Goal: Browse casually

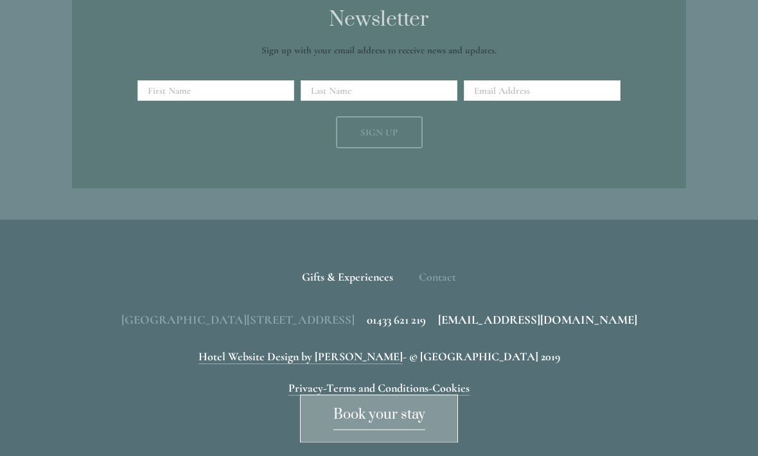
scroll to position [1607, 0]
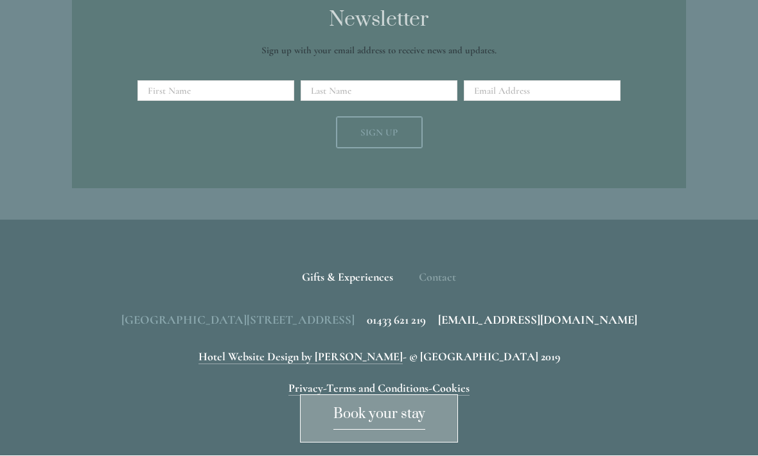
click at [409, 431] on span "Book your stay" at bounding box center [380, 418] width 92 height 24
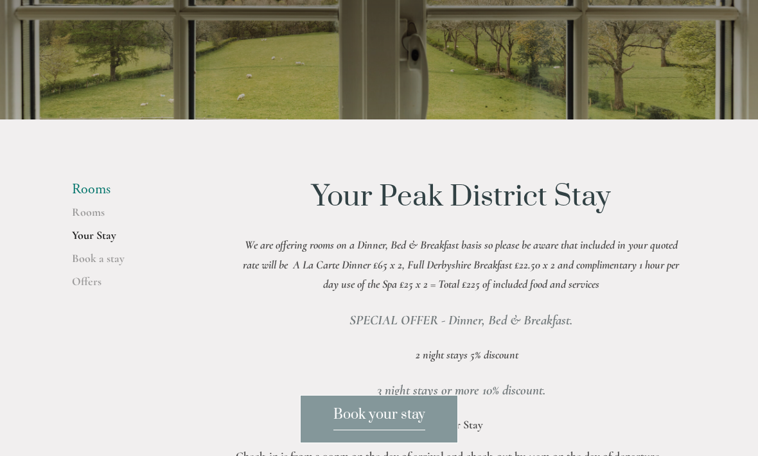
scroll to position [168, 0]
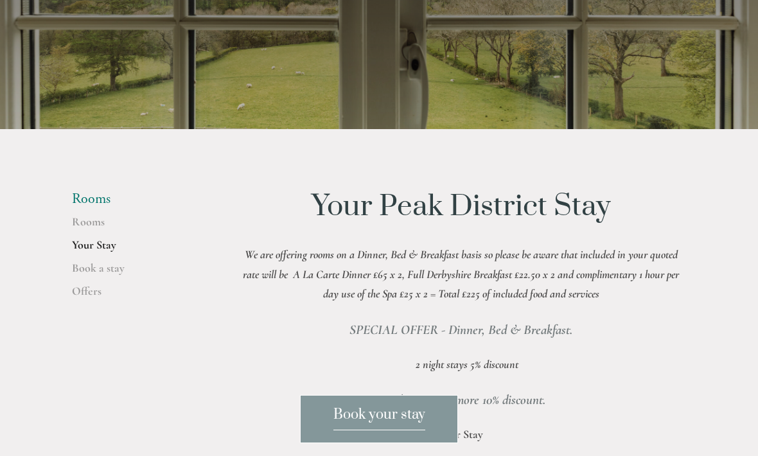
click at [102, 208] on li "Rooms" at bounding box center [133, 199] width 123 height 17
click at [97, 238] on link "Rooms" at bounding box center [133, 226] width 123 height 23
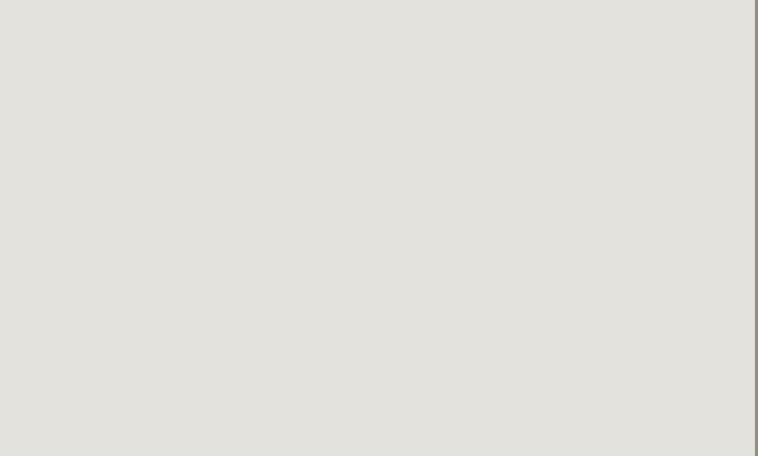
scroll to position [617, 3]
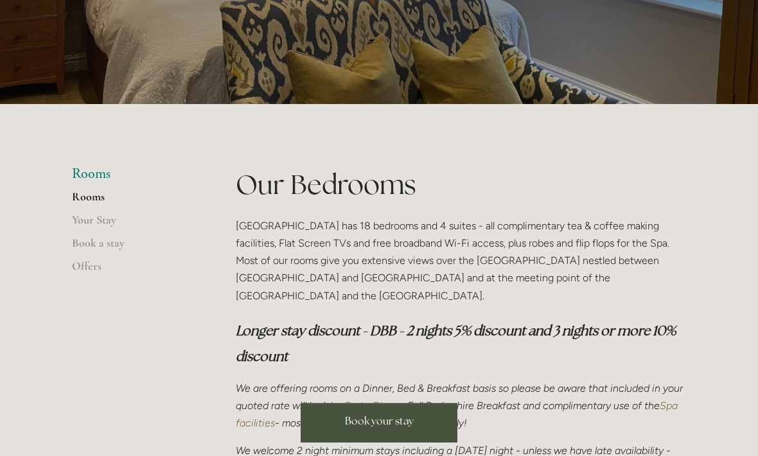
scroll to position [185, 0]
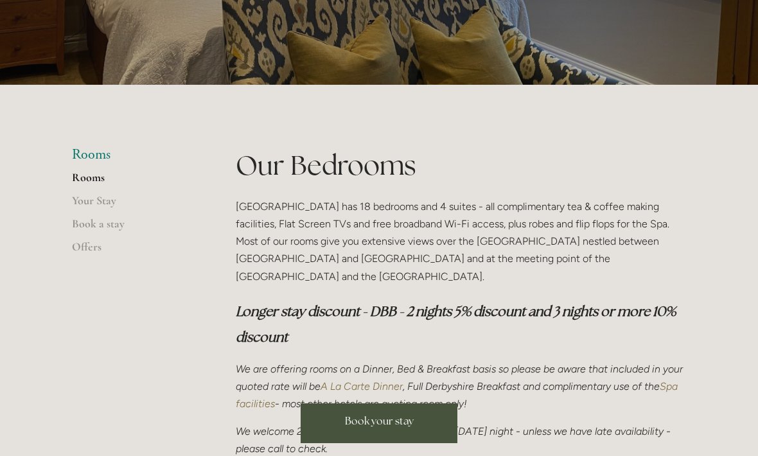
click at [634, 361] on p "We are offering rooms on a Dinner, Bed & Breakfast basis so please be aware tha…" at bounding box center [461, 387] width 450 height 53
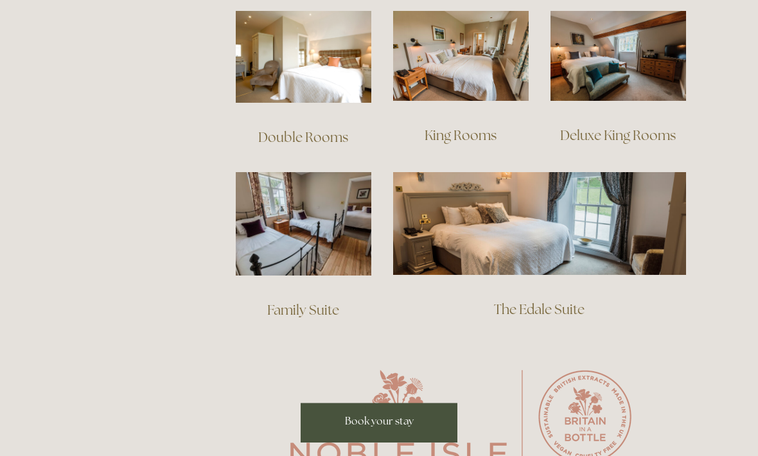
scroll to position [924, 0]
click at [630, 64] on img at bounding box center [619, 56] width 136 height 91
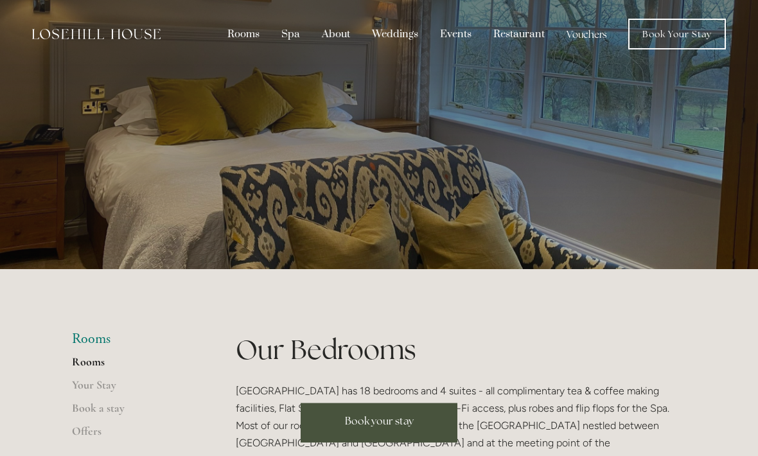
scroll to position [0, 0]
click at [341, 37] on div "About" at bounding box center [336, 34] width 48 height 24
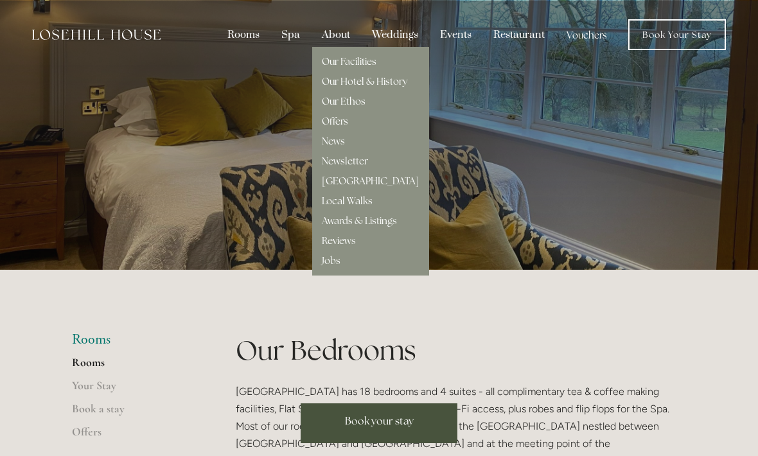
click at [365, 67] on link "Our Facilities" at bounding box center [349, 61] width 55 height 12
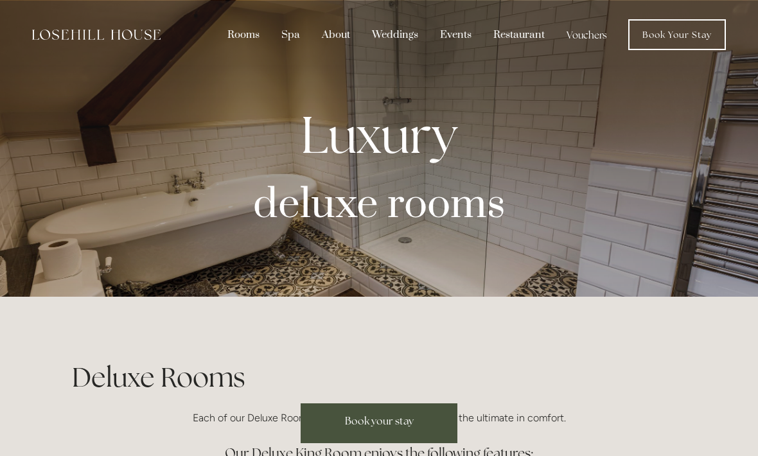
click at [644, 215] on p "deluxe rooms" at bounding box center [379, 202] width 573 height 57
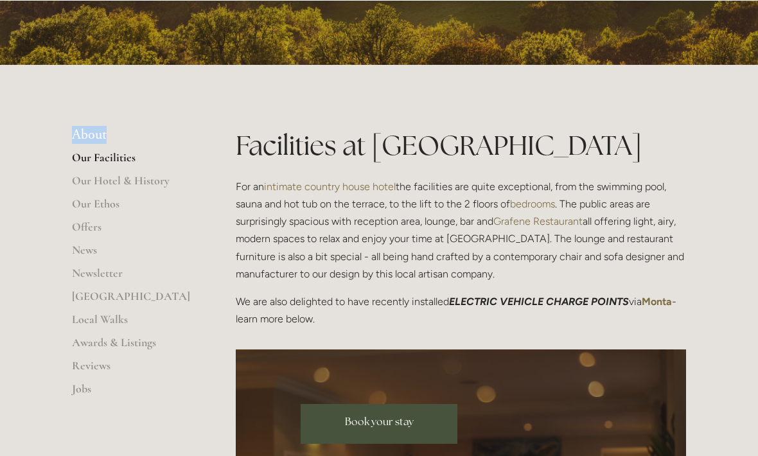
scroll to position [205, 0]
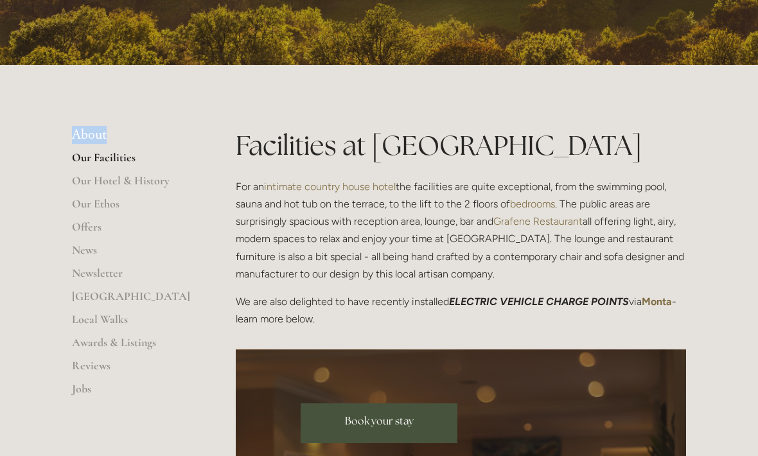
click at [125, 316] on link "Local Walks" at bounding box center [133, 323] width 123 height 23
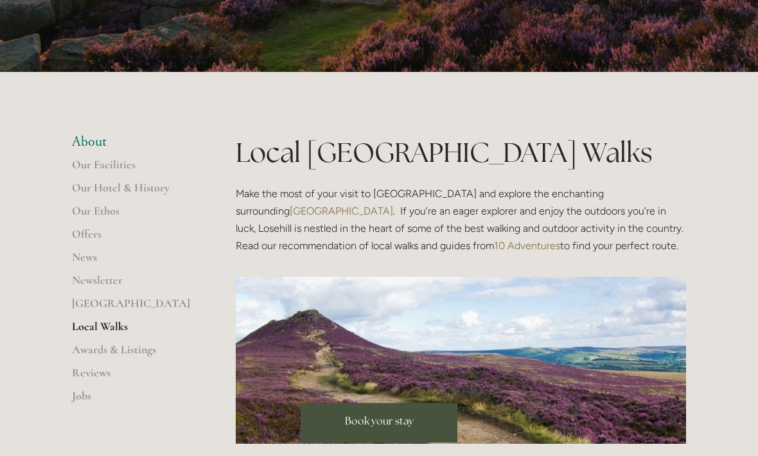
scroll to position [121, 0]
click at [110, 370] on link "Reviews" at bounding box center [133, 377] width 123 height 23
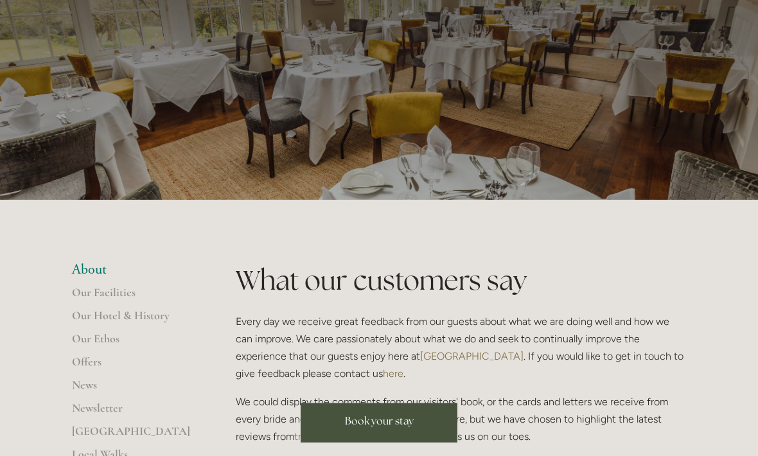
scroll to position [123, 0]
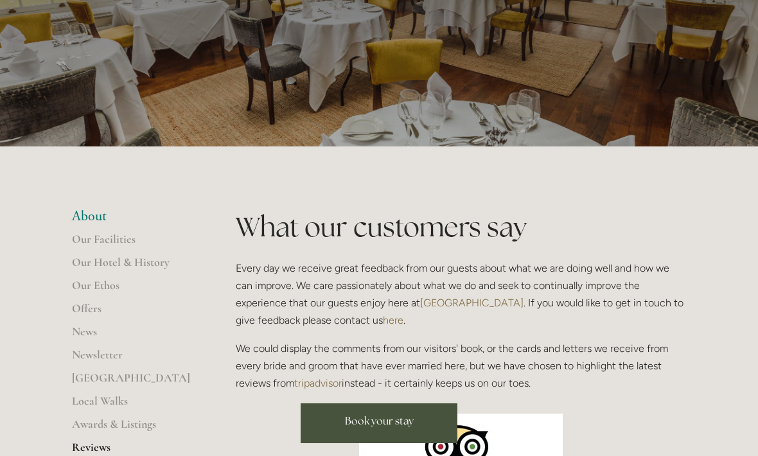
click at [117, 379] on link "[GEOGRAPHIC_DATA]" at bounding box center [133, 382] width 123 height 23
